Goal: Information Seeking & Learning: Learn about a topic

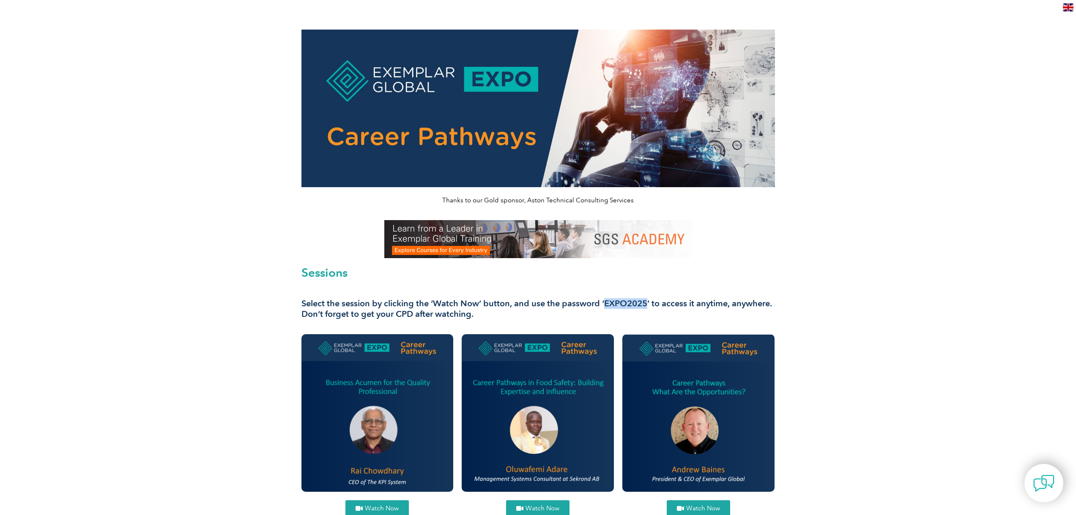
drag, startPoint x: 566, startPoint y: 305, endPoint x: 603, endPoint y: 302, distance: 37.4
click at [603, 302] on h3 "Select the session by clicking the ‘Watch Now’ button, and use the password ‘EX…" at bounding box center [538, 309] width 474 height 21
copy h3 "EXPO2025"
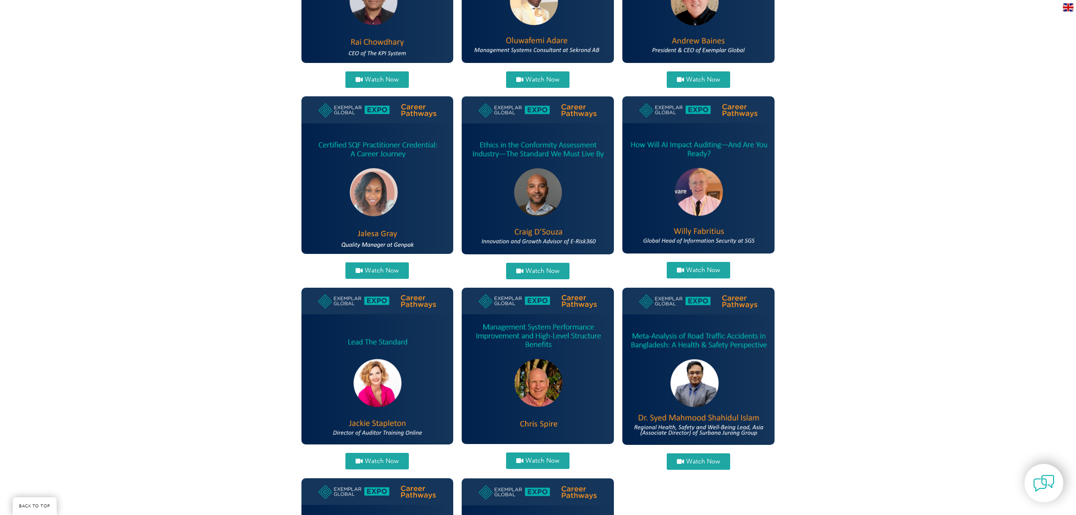
scroll to position [496, 0]
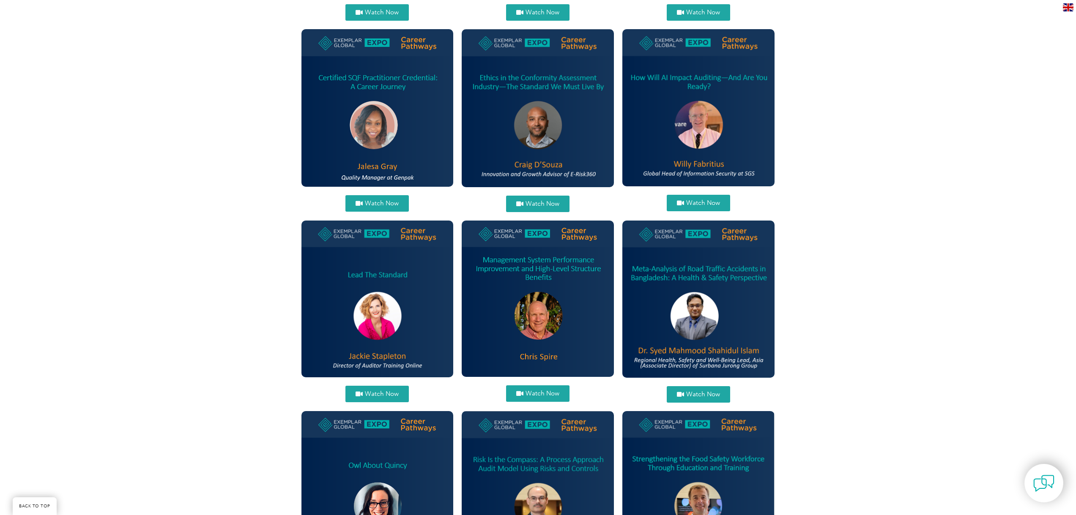
click at [382, 274] on img at bounding box center [377, 299] width 152 height 157
click at [374, 394] on span "Watch Now" at bounding box center [382, 394] width 34 height 6
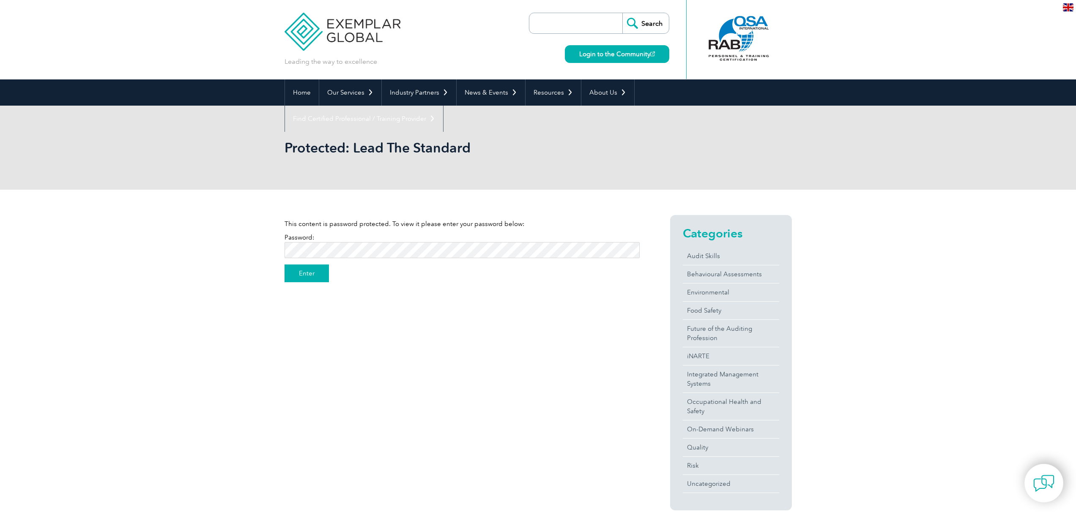
click at [307, 273] on input "Enter" at bounding box center [307, 274] width 44 height 18
